Goal: Task Accomplishment & Management: Manage account settings

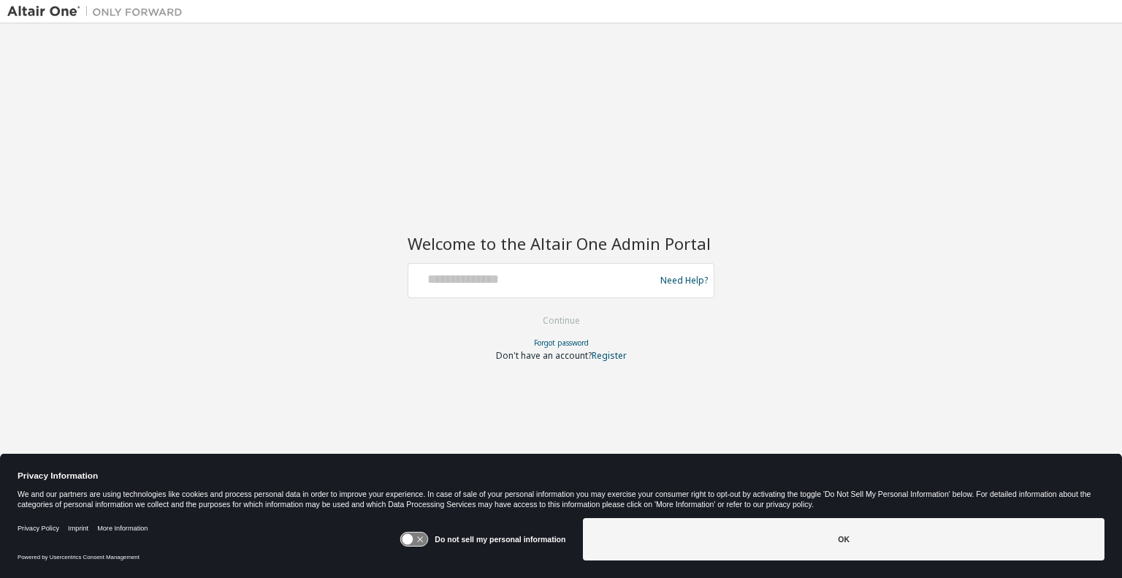
click at [63, 11] on img at bounding box center [98, 11] width 183 height 15
click at [102, 13] on img at bounding box center [98, 11] width 183 height 15
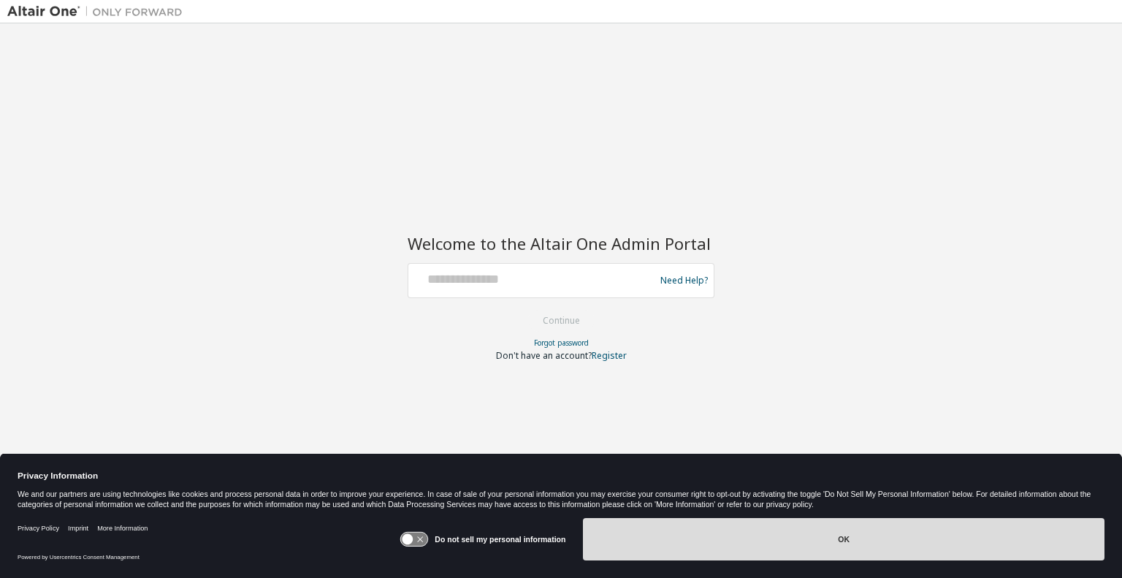
click at [817, 533] on button "OK" at bounding box center [844, 539] width 522 height 42
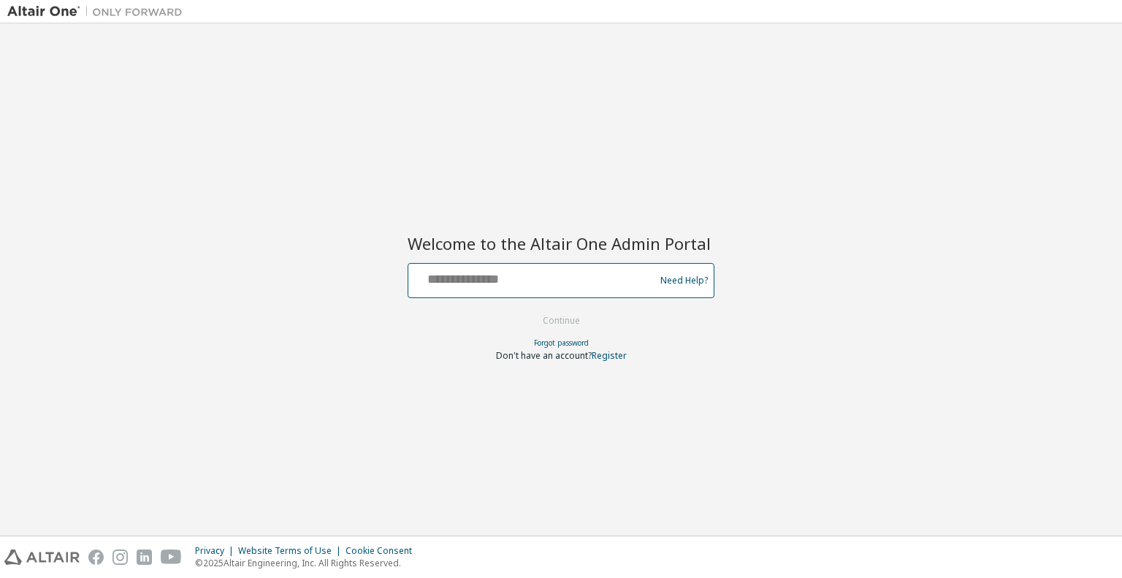
click at [539, 273] on input "text" at bounding box center [533, 277] width 239 height 21
type input "**********"
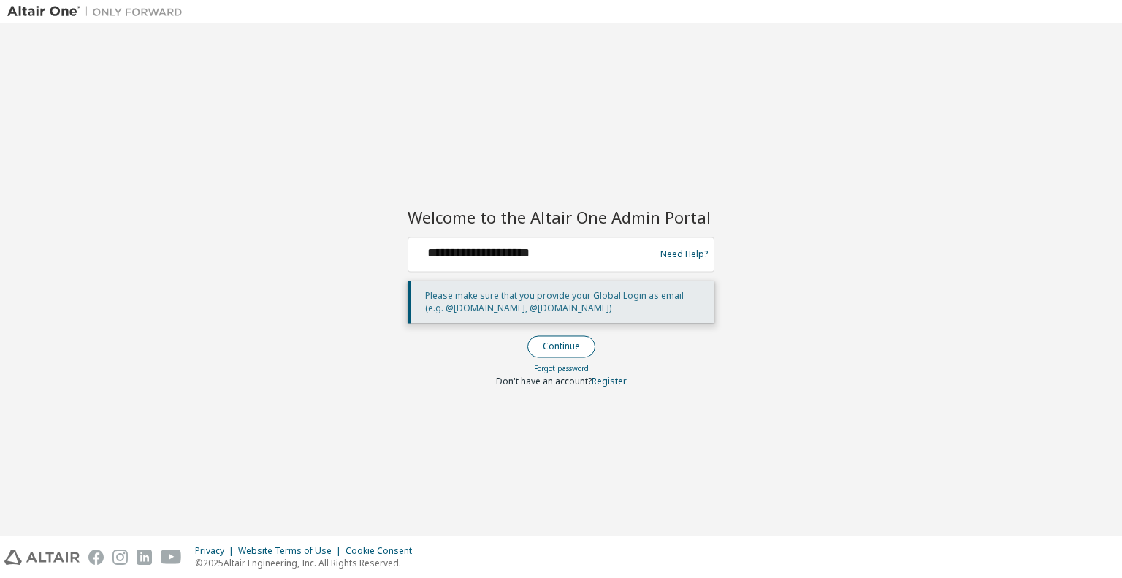
click at [571, 353] on button "Continue" at bounding box center [562, 346] width 68 height 22
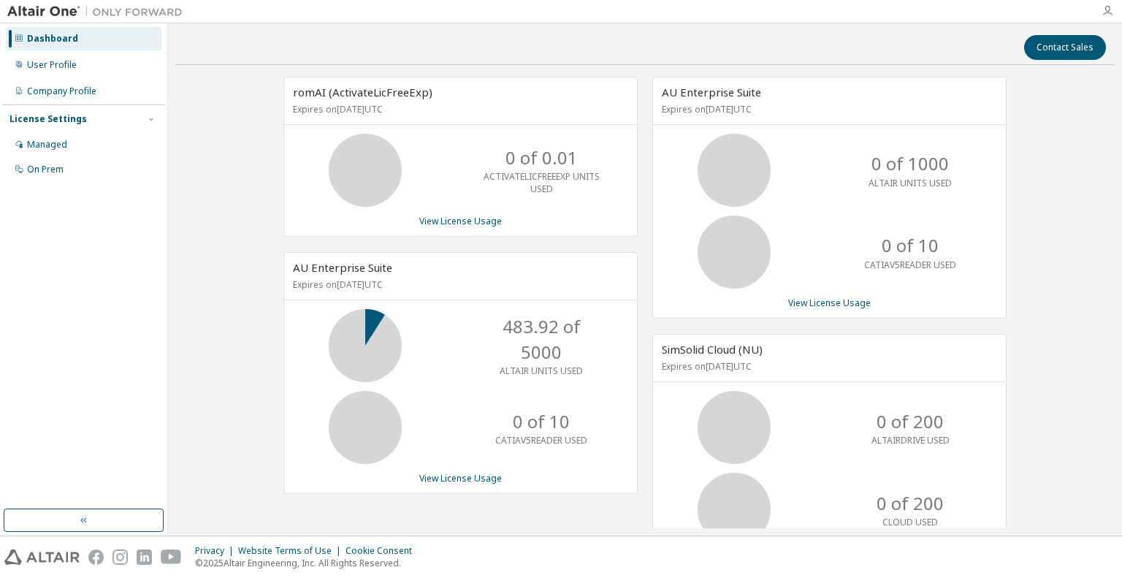
click at [1106, 12] on icon "button" at bounding box center [1108, 11] width 12 height 12
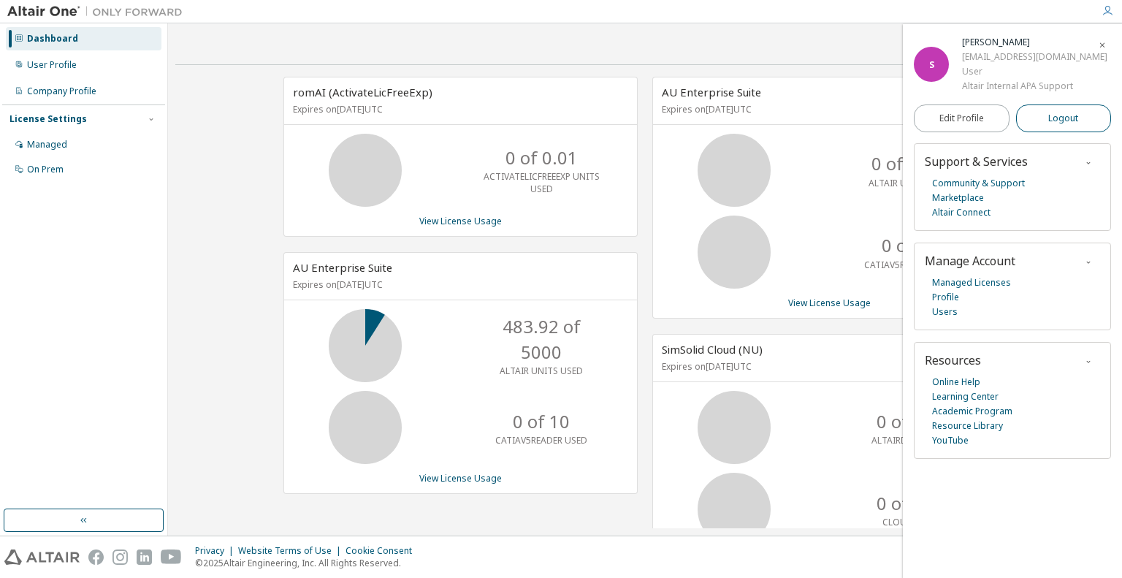
click at [1068, 116] on span "Logout" at bounding box center [1064, 118] width 30 height 15
